Goal: Information Seeking & Learning: Find specific fact

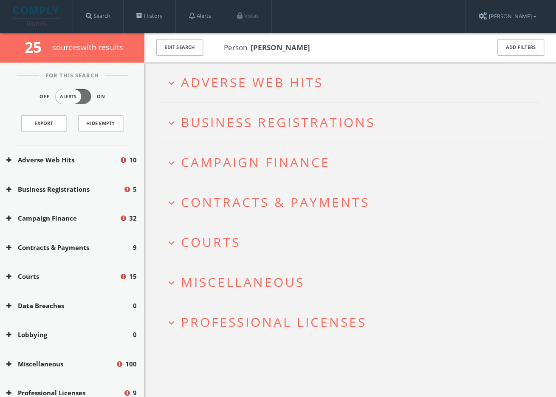
click at [214, 317] on span "Professional Licenses" at bounding box center [274, 321] width 186 height 17
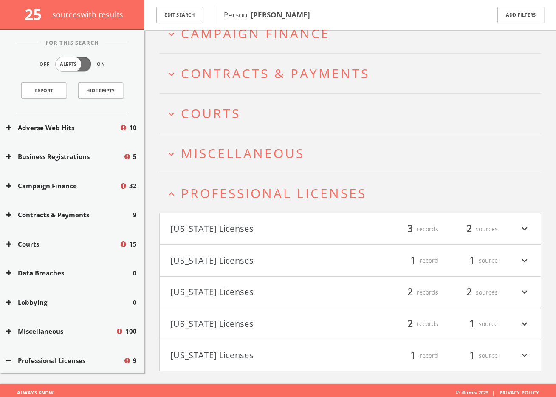
click at [259, 229] on button "California Licenses" at bounding box center [260, 229] width 180 height 14
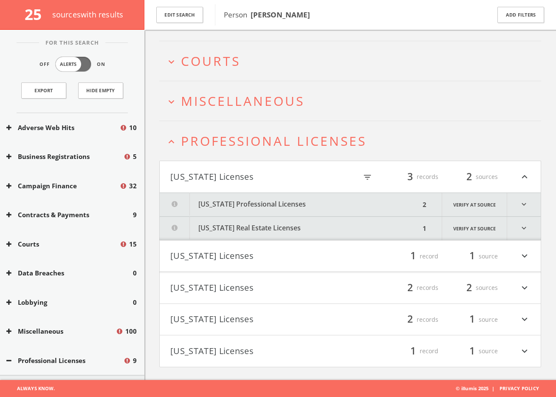
click at [274, 207] on button "California Professional Licenses" at bounding box center [290, 204] width 260 height 23
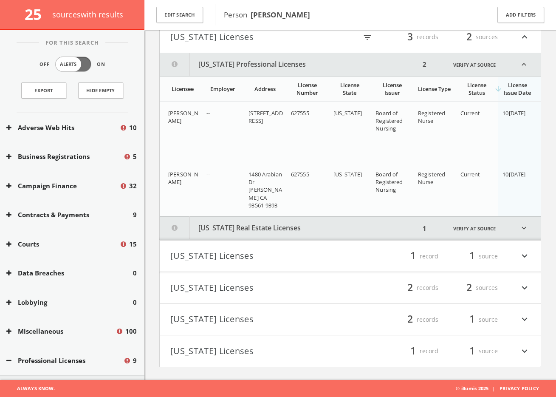
click at [280, 233] on button "California Real Estate Licenses" at bounding box center [290, 228] width 260 height 23
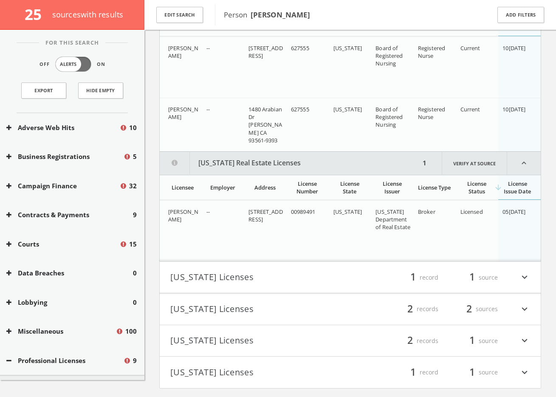
scroll to position [411, 0]
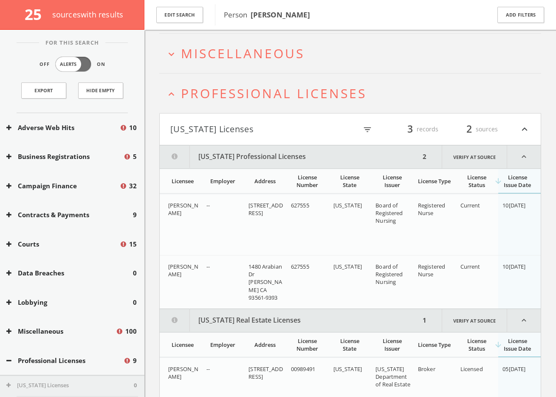
click at [265, 99] on span "Professional Licenses" at bounding box center [274, 93] width 186 height 17
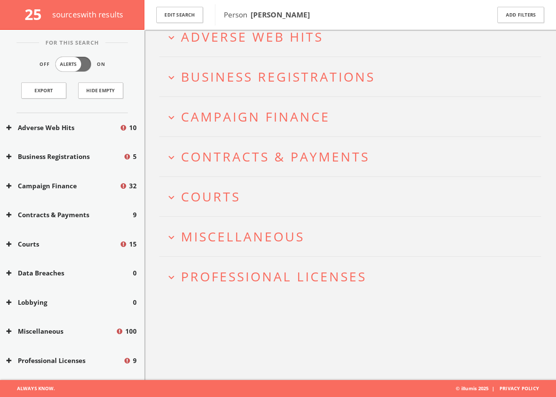
click at [231, 229] on span "Miscellaneous" at bounding box center [243, 236] width 124 height 17
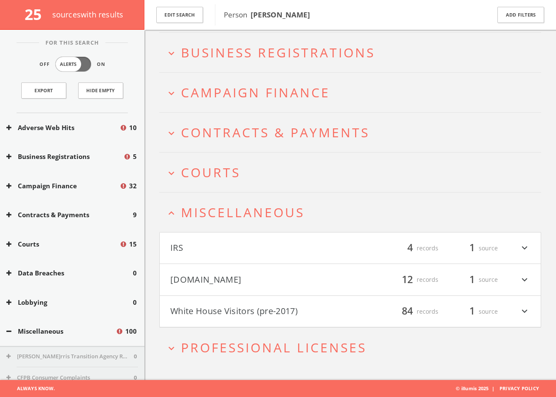
click at [283, 272] on button "Mugshots.com" at bounding box center [260, 279] width 180 height 14
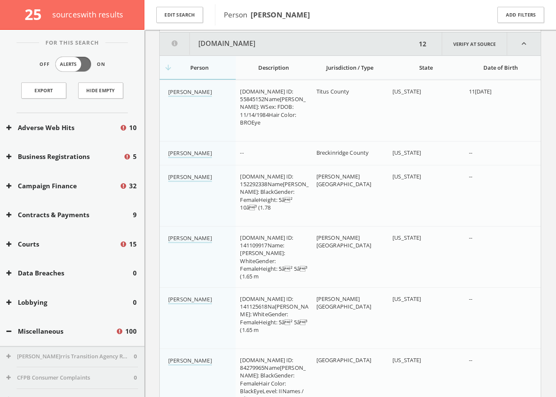
scroll to position [339, 0]
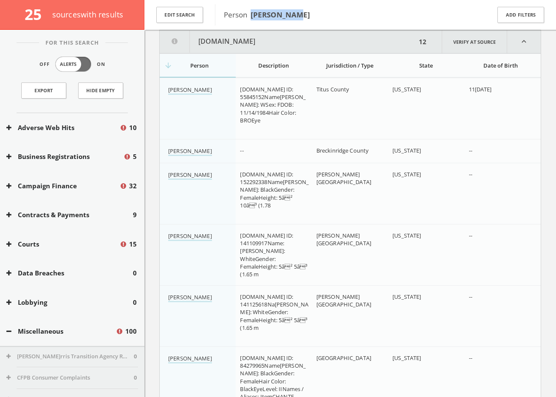
drag, startPoint x: 301, startPoint y: 16, endPoint x: 251, endPoint y: 14, distance: 49.7
click at [251, 14] on span "Person Denise Bray" at bounding box center [351, 14] width 255 height 11
copy b "Denise Bray"
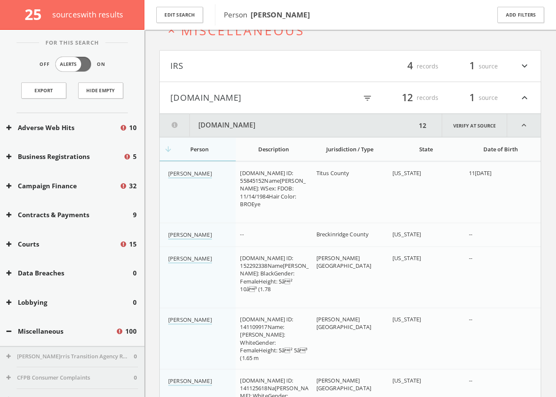
click at [360, 93] on div "filter_list 12 records 1 source expand_less" at bounding box center [440, 97] width 180 height 14
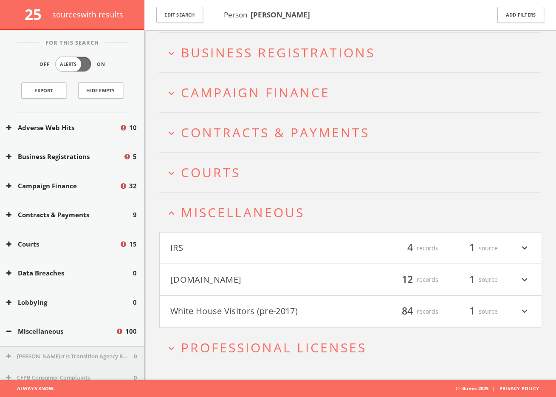
scroll to position [74, 0]
click at [339, 271] on h4 "Mugshots.com filter_list 12 records 1 source expand_more" at bounding box center [350, 279] width 381 height 31
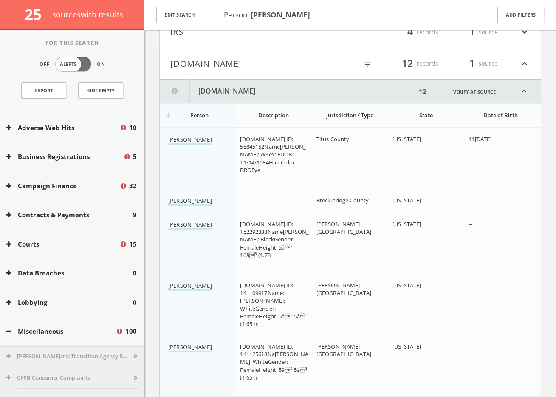
scroll to position [252, 0]
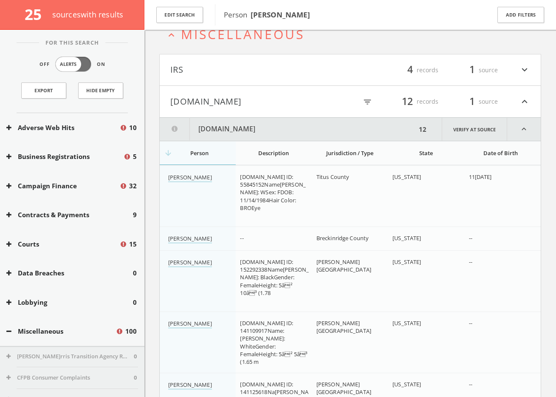
click at [366, 100] on icon "filter_list" at bounding box center [367, 101] width 9 height 9
paste input "Denise Bray"
click at [336, 99] on input "Denise Bray" at bounding box center [319, 102] width 96 height 13
type input "D"
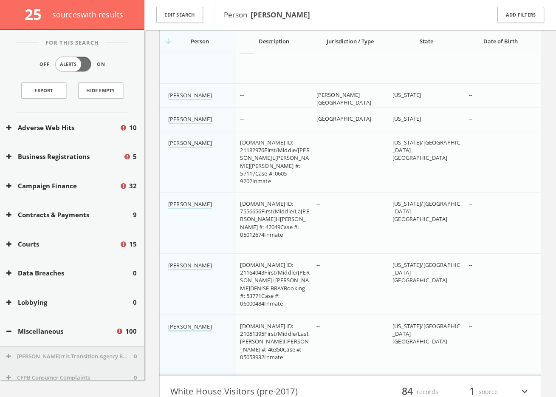
scroll to position [823, 0]
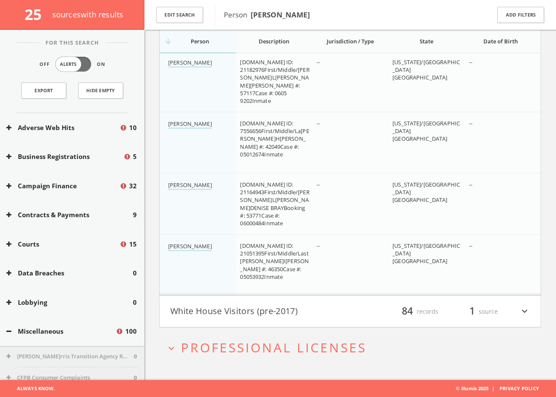
click at [310, 311] on button "White House Visitors (pre-2017)" at bounding box center [260, 311] width 180 height 14
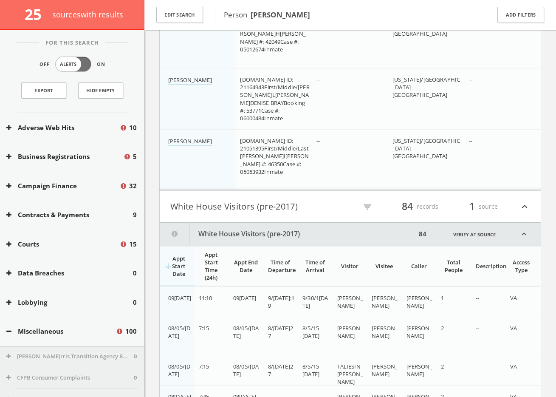
click at [214, 215] on h4 "White House Visitors (pre-2017) filter_list 84 records 1 source expand_less" at bounding box center [350, 206] width 381 height 31
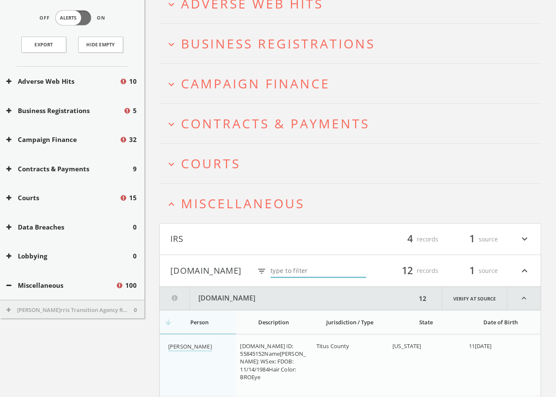
scroll to position [0, 0]
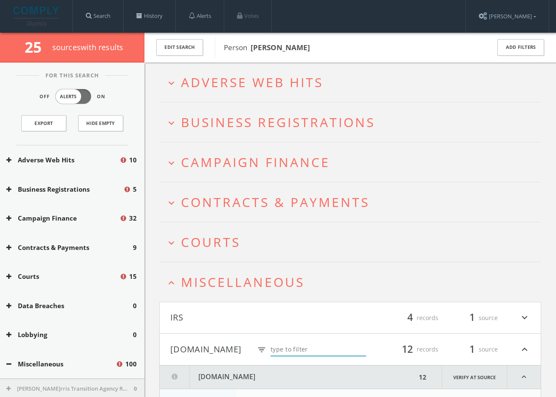
click at [220, 336] on h4 "Mugshots.com filter_list 12 records 1 source expand_less" at bounding box center [350, 348] width 381 height 31
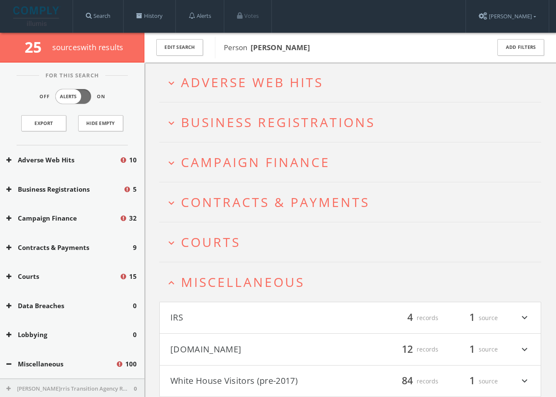
drag, startPoint x: 213, startPoint y: 281, endPoint x: 209, endPoint y: 271, distance: 11.1
click at [212, 281] on span "Miscellaneous" at bounding box center [243, 281] width 124 height 17
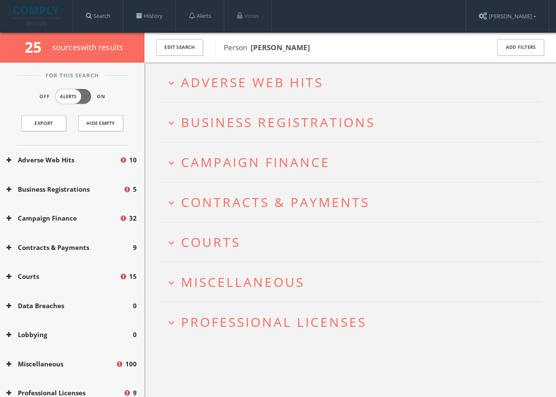
click at [206, 250] on span "Courts" at bounding box center [210, 241] width 59 height 17
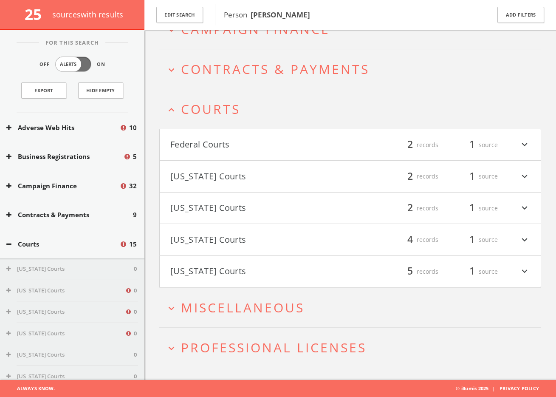
click at [229, 139] on button "Federal Courts" at bounding box center [260, 145] width 180 height 14
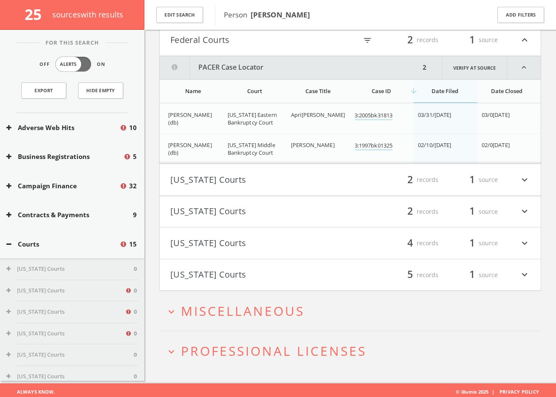
scroll to position [245, 0]
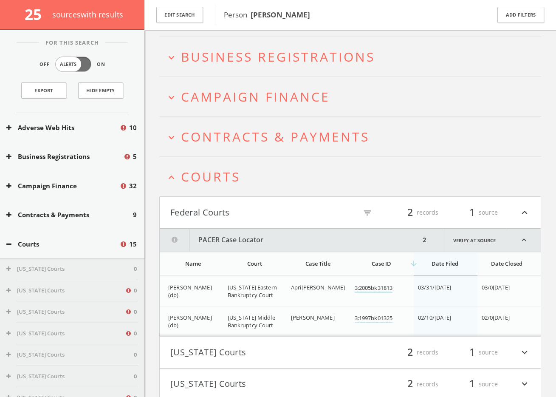
click at [187, 177] on span "Courts" at bounding box center [210, 176] width 59 height 17
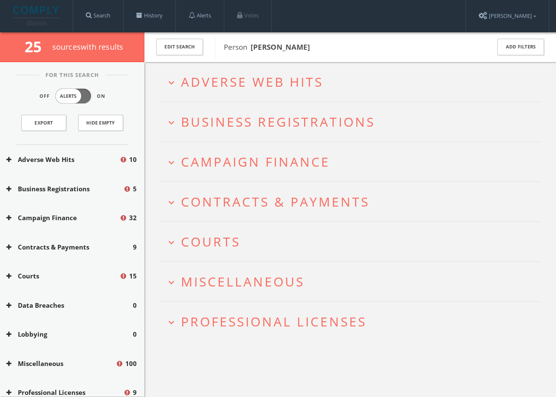
scroll to position [0, 0]
click at [269, 170] on span "Campaign Finance" at bounding box center [255, 161] width 149 height 17
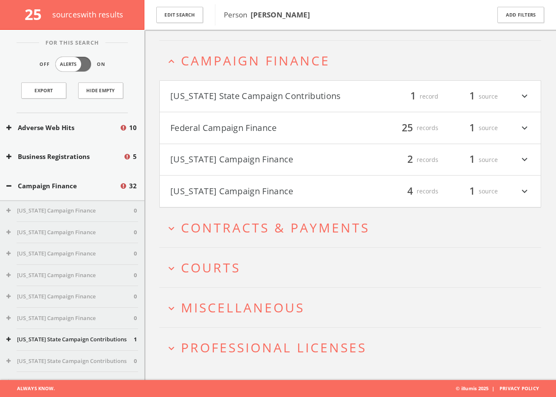
click at [301, 121] on button "Federal Campaign Finance" at bounding box center [260, 128] width 180 height 14
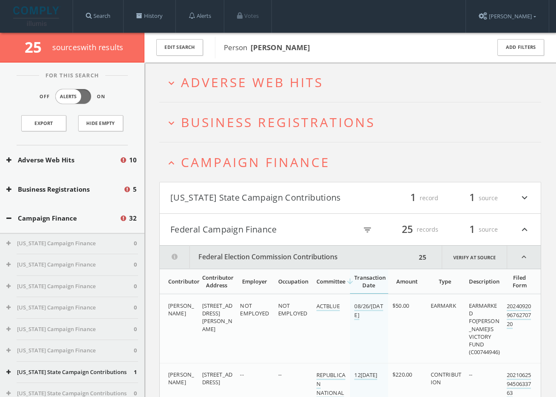
click at [271, 165] on span "Campaign Finance" at bounding box center [255, 161] width 149 height 17
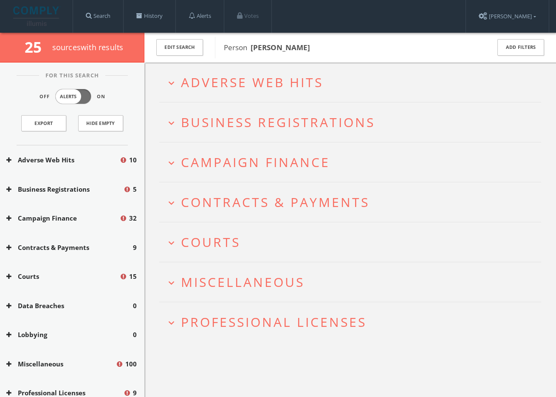
click at [251, 75] on span "Adverse Web Hits" at bounding box center [252, 81] width 142 height 17
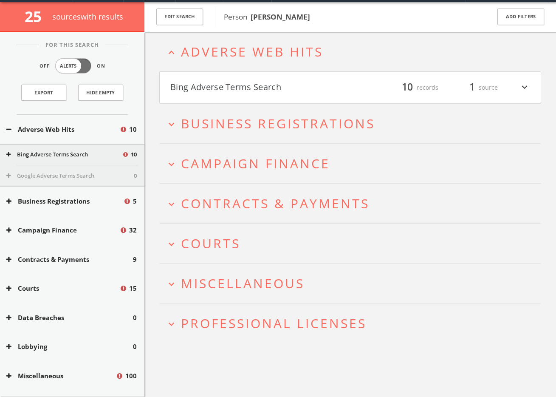
click at [248, 88] on button "Bing Adverse Terms Search" at bounding box center [260, 87] width 180 height 14
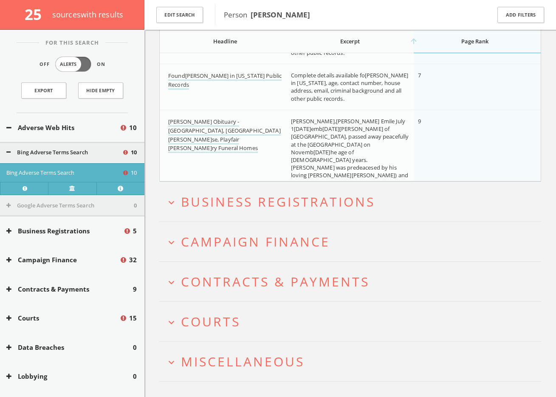
scroll to position [575, 0]
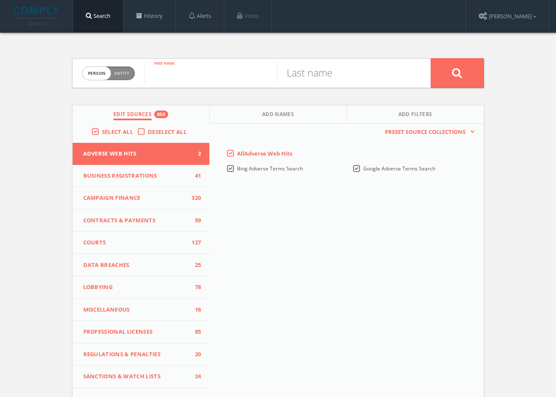
paste input "Anjali Sawhney"
click at [222, 78] on input "Anjali Sawhney" at bounding box center [210, 73] width 133 height 22
type input "Anjali"
paste input "Sawhney"
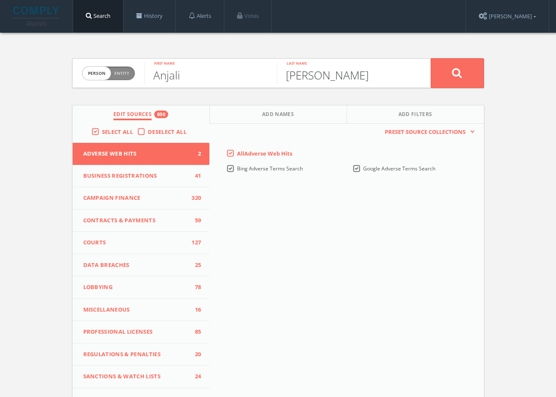
type input "Sawhney"
click at [465, 79] on button at bounding box center [457, 73] width 53 height 30
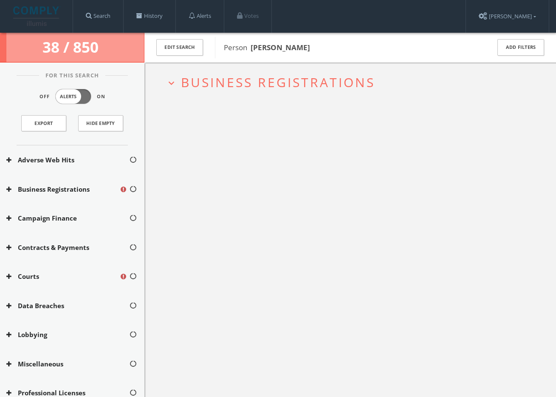
drag, startPoint x: 291, startPoint y: 48, endPoint x: 251, endPoint y: 46, distance: 40.0
click at [251, 46] on span "Person Anjali Sawhney" at bounding box center [351, 47] width 255 height 11
copy b "Anjali Sawhney"
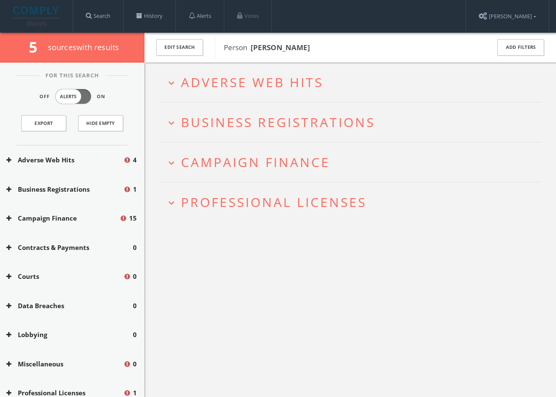
click at [284, 216] on h2 "expand_more Professional Licenses" at bounding box center [350, 201] width 382 height 39
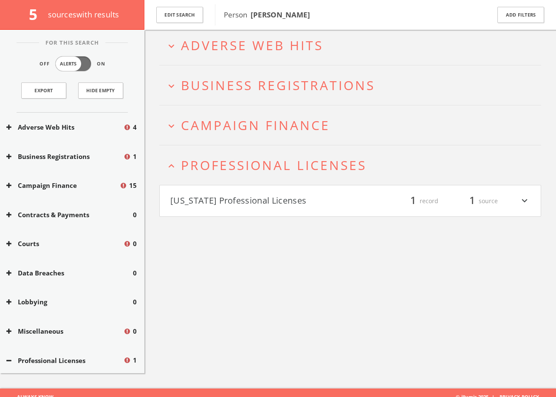
scroll to position [50, 0]
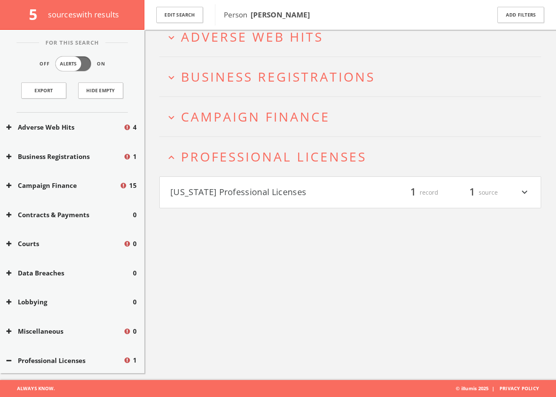
click at [293, 185] on button "New Jersey Professional Licenses" at bounding box center [260, 192] width 180 height 14
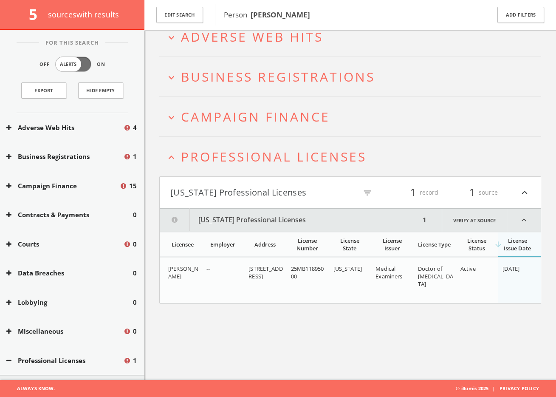
click at [283, 116] on span "Campaign Finance" at bounding box center [255, 116] width 149 height 17
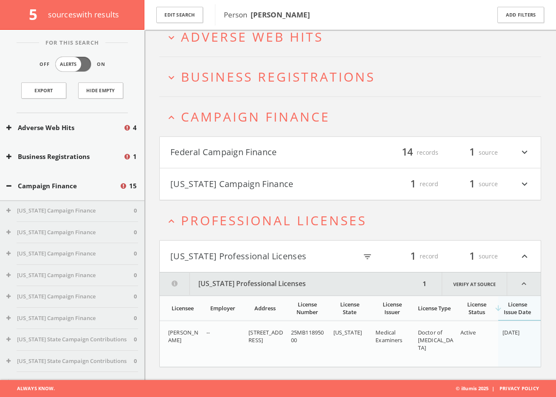
click at [278, 152] on button "Federal Campaign Finance" at bounding box center [260, 152] width 180 height 14
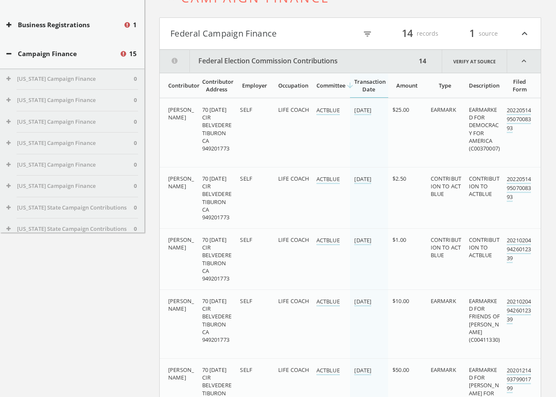
scroll to position [0, 0]
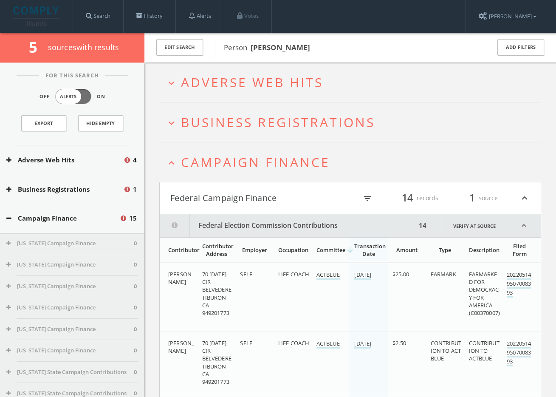
click at [255, 156] on span "Campaign Finance" at bounding box center [255, 161] width 149 height 17
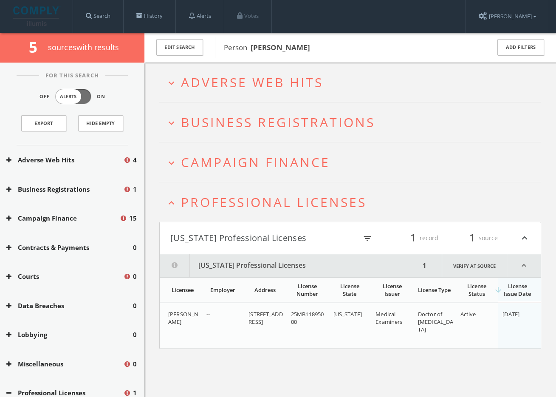
click at [262, 90] on span "Adverse Web Hits" at bounding box center [252, 81] width 142 height 17
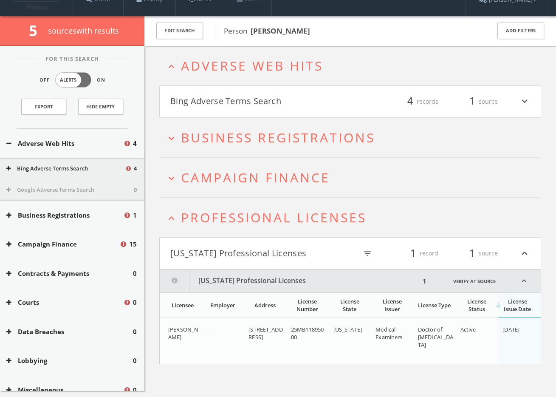
click at [271, 104] on html "Search History Alerts Votes Liana Chirkina Edit Profile Change Password Securit…" at bounding box center [278, 221] width 556 height 476
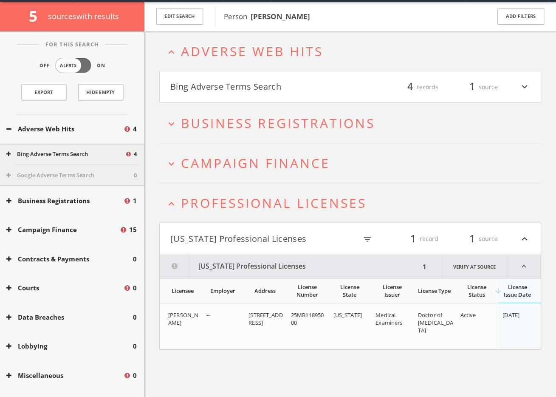
click at [275, 90] on html "Search History Alerts Votes Liana Chirkina Edit Profile Change Password Securit…" at bounding box center [278, 207] width 556 height 476
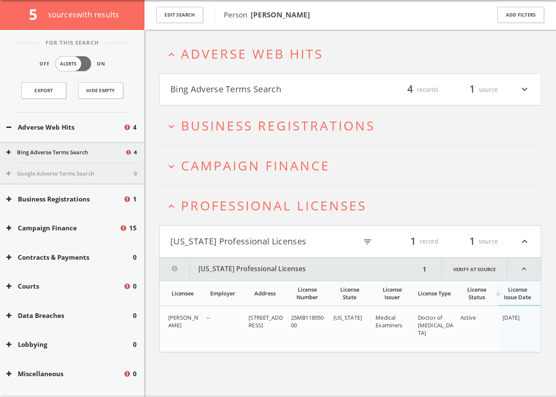
click at [278, 82] on button "Bing Adverse Terms Search" at bounding box center [260, 89] width 180 height 14
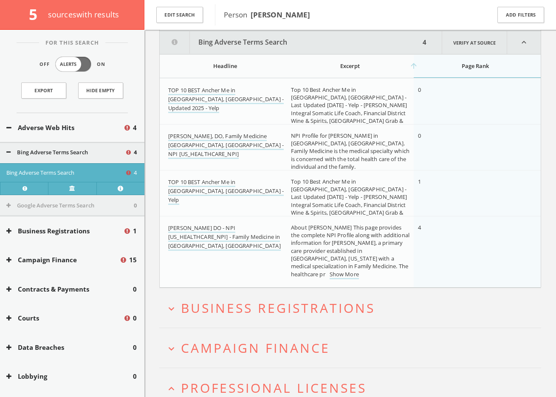
scroll to position [108, 0]
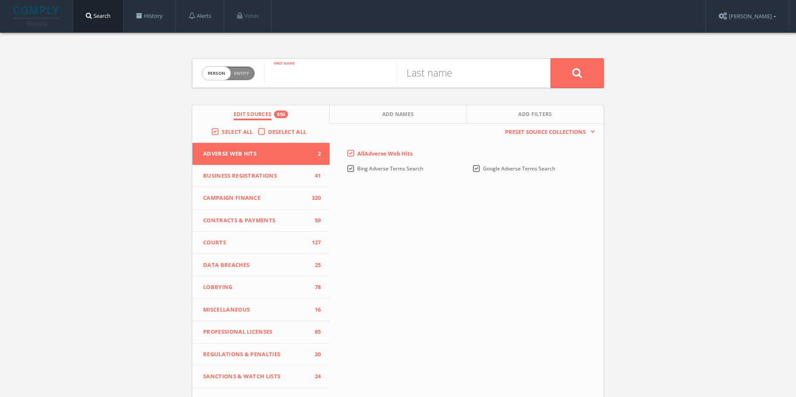
paste input "[PERSON_NAME]"
click at [322, 73] on input "[PERSON_NAME]" at bounding box center [330, 73] width 133 height 22
type input "[PERSON_NAME]"
paste input "Alboher"
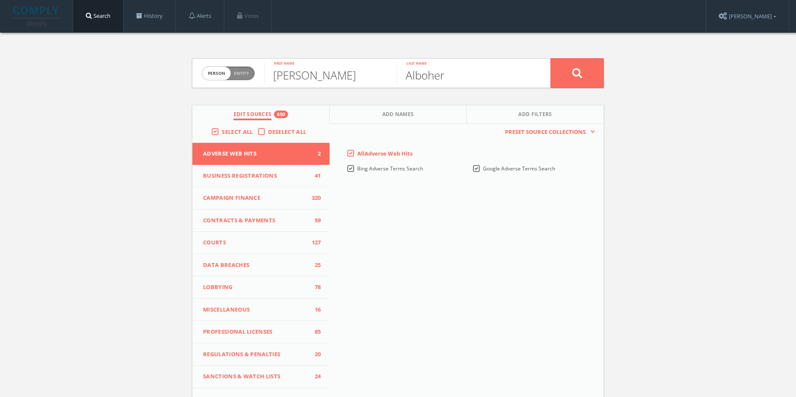
type input "Alboher"
click at [550, 58] on button at bounding box center [576, 73] width 53 height 30
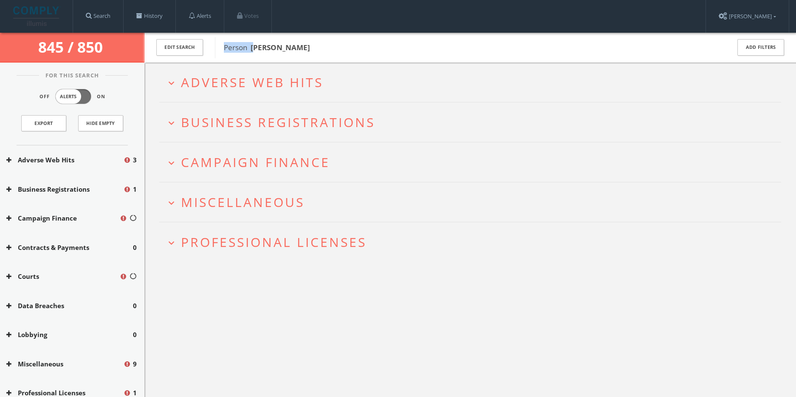
drag, startPoint x: 310, startPoint y: 42, endPoint x: 258, endPoint y: 48, distance: 52.6
click at [258, 48] on div "Person [PERSON_NAME]" at bounding box center [467, 47] width 504 height 21
drag, startPoint x: 252, startPoint y: 48, endPoint x: 297, endPoint y: 46, distance: 45.1
click at [310, 45] on span "Person [PERSON_NAME]" at bounding box center [471, 47] width 495 height 11
